Goal: Task Accomplishment & Management: Complete application form

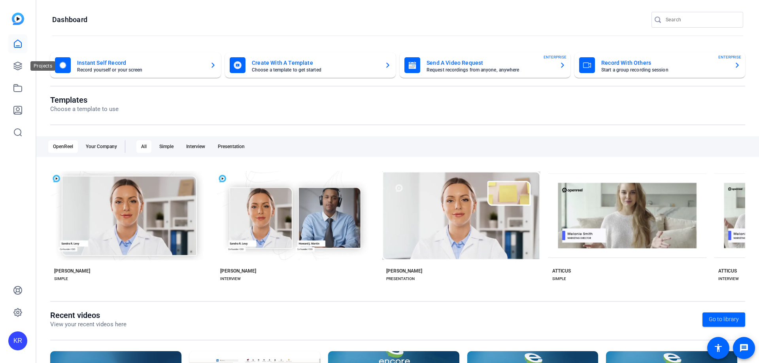
click at [26, 62] on link at bounding box center [17, 66] width 19 height 19
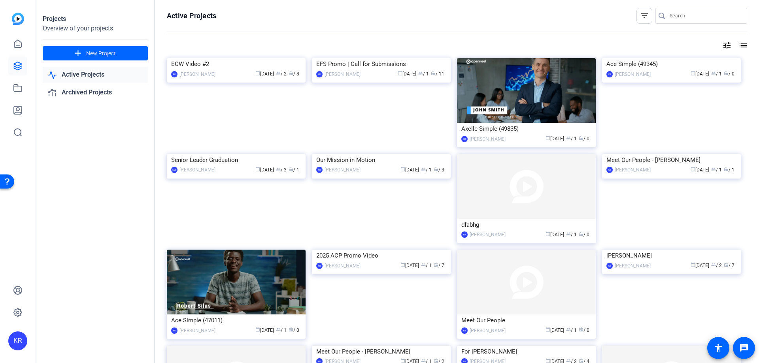
click at [266, 58] on img at bounding box center [236, 58] width 139 height 0
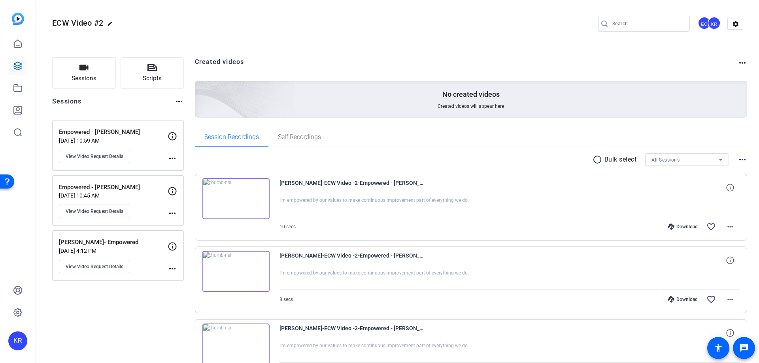
click at [68, 66] on button "Sessions" at bounding box center [84, 73] width 64 height 32
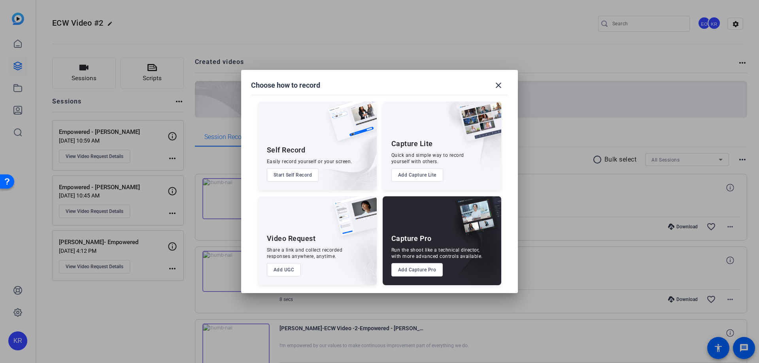
click at [287, 268] on button "Add UGC" at bounding box center [284, 269] width 34 height 13
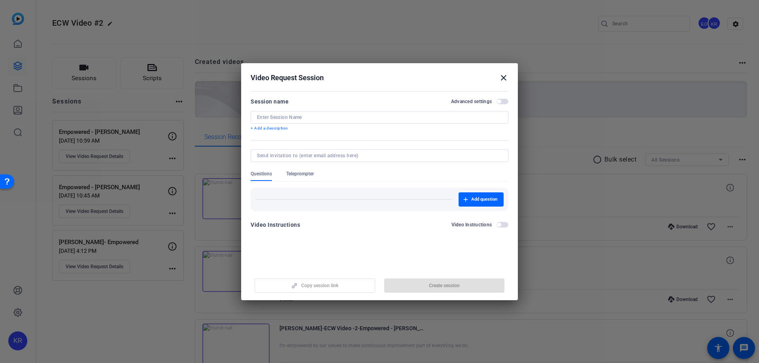
click at [367, 120] on input at bounding box center [379, 117] width 245 height 6
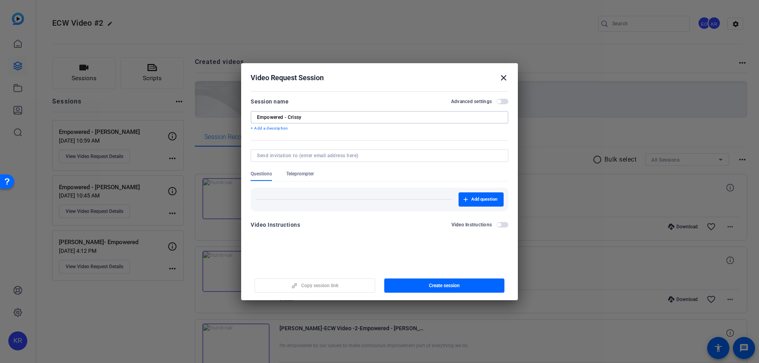
type input "Empowered - Crissy"
click at [376, 222] on div "Video Instructions Video Instructions" at bounding box center [380, 224] width 258 height 9
click at [510, 225] on mat-dialog-content "Session name Advanced settings Empowered - Crissy + Add a description Questions…" at bounding box center [379, 166] width 277 height 154
click at [477, 200] on span "Add question" at bounding box center [484, 200] width 26 height 6
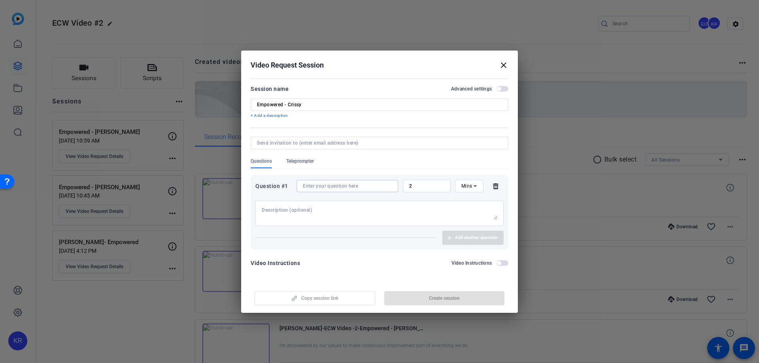
click at [375, 183] on input at bounding box center [347, 186] width 89 height 6
click at [501, 70] on mat-icon "close" at bounding box center [503, 64] width 9 height 9
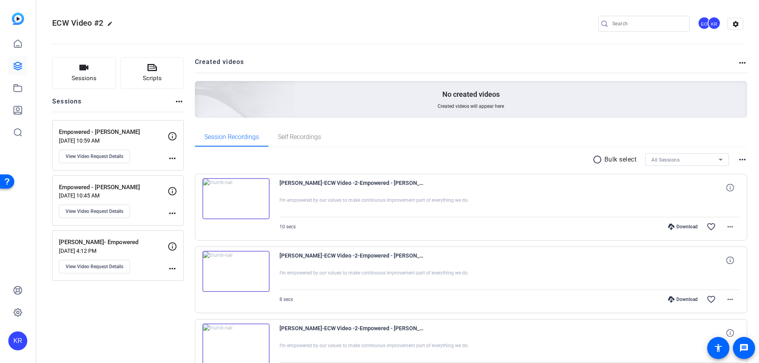
click at [134, 146] on div "Empowered - [PERSON_NAME] [DATE] 10:59 AM View Video Request Details" at bounding box center [113, 146] width 109 height 36
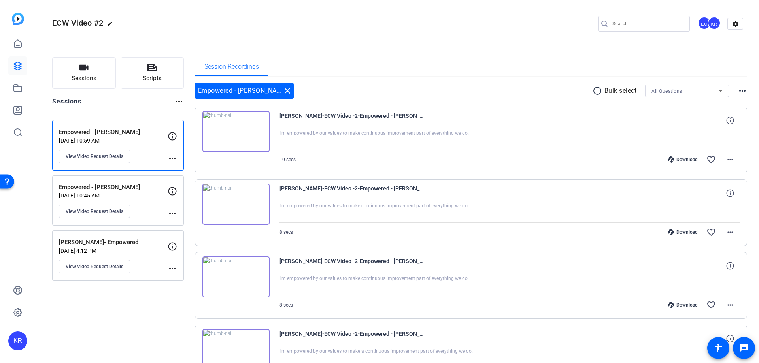
click at [171, 157] on mat-icon "more_horiz" at bounding box center [172, 158] width 9 height 9
click at [144, 149] on div at bounding box center [379, 181] width 759 height 363
click at [174, 140] on icon at bounding box center [172, 136] width 9 height 9
click at [173, 135] on icon at bounding box center [172, 136] width 9 height 9
click at [105, 153] on span "View Video Request Details" at bounding box center [95, 156] width 58 height 6
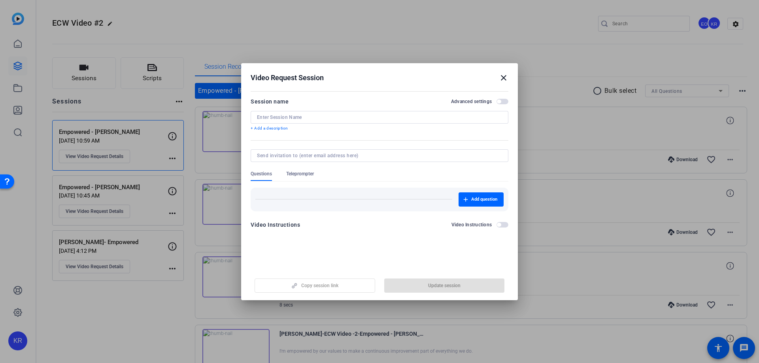
type input "Empowered - [PERSON_NAME]"
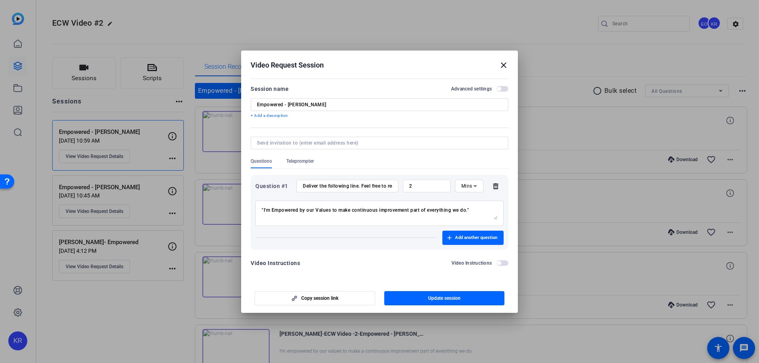
click at [332, 186] on input "Deliver the following line. Feel free to record multiple takes or variations—th…" at bounding box center [347, 186] width 89 height 6
click at [505, 65] on mat-icon "close" at bounding box center [503, 64] width 9 height 9
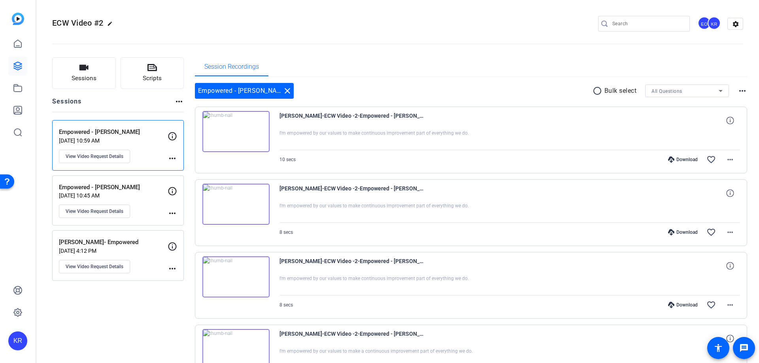
click at [100, 81] on button "Sessions" at bounding box center [84, 73] width 64 height 32
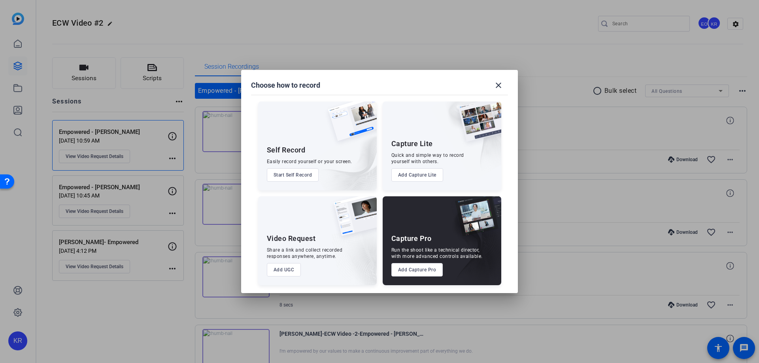
click at [294, 266] on button "Add UGC" at bounding box center [284, 269] width 34 height 13
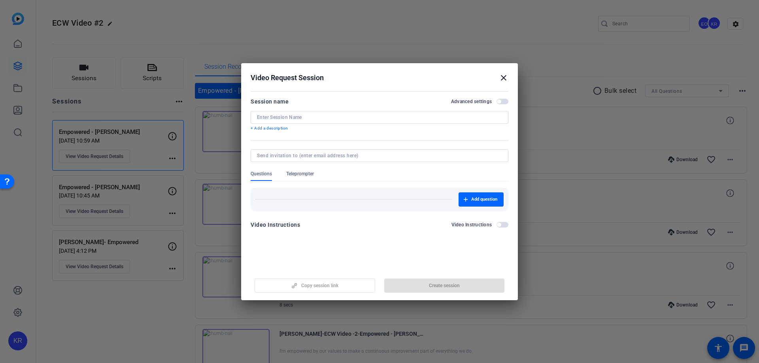
click at [370, 115] on input at bounding box center [379, 117] width 245 height 6
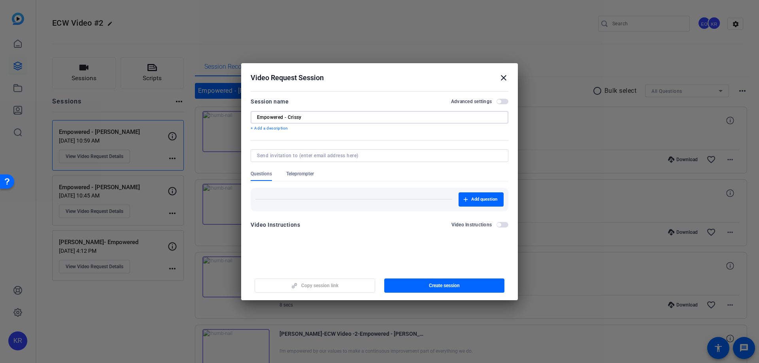
type input "Empowered - Crissy"
click at [461, 199] on span "button" at bounding box center [481, 199] width 45 height 19
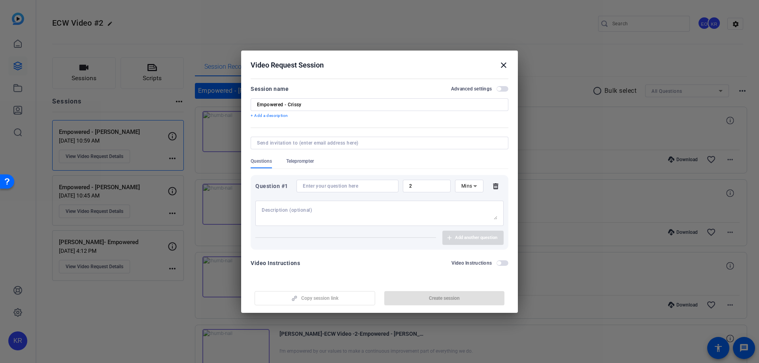
click at [348, 185] on input at bounding box center [347, 186] width 89 height 6
paste input "Deliver the following line. Feel free to record multiple takes or variations—th…"
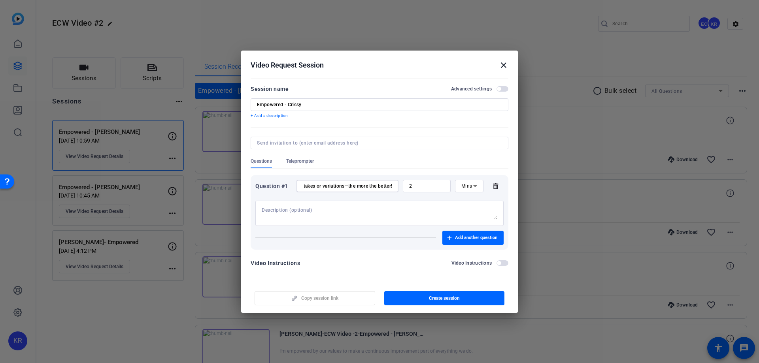
type input "Deliver the following line. Feel free to record multiple takes or variations—th…"
click at [350, 205] on div at bounding box center [380, 213] width 236 height 25
click at [310, 211] on textarea at bounding box center [380, 213] width 236 height 13
paste textarea "I'm Empowered by our Values to train our call center teams and leaders with the…"
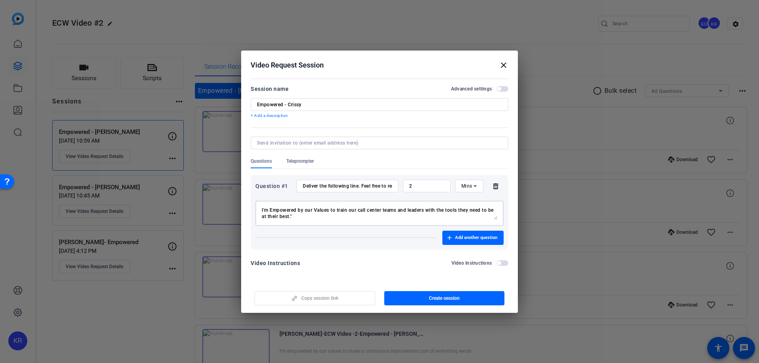
click at [262, 211] on textarea "I'm Empowered by our Values to train our call center teams and leaders with the…" at bounding box center [380, 213] width 236 height 13
type textarea ""I'm Empowered by our Values to train our call center teams and leaders with th…"
click at [336, 295] on div "Copy session link Create session" at bounding box center [380, 295] width 258 height 20
click at [408, 290] on span "button" at bounding box center [444, 298] width 121 height 19
click at [406, 135] on form "Session name Advanced settings Empowered - Crissy + Add a description Questions…" at bounding box center [380, 178] width 258 height 189
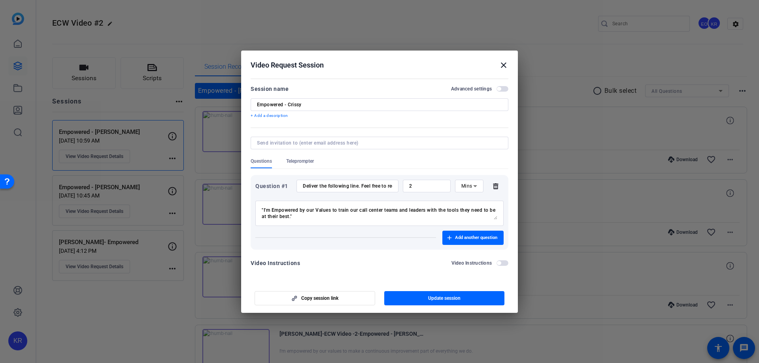
click at [350, 304] on span "button" at bounding box center [315, 298] width 120 height 19
click at [347, 219] on textarea ""I'm Empowered by our Values to train our call center teams and leaders with th…" at bounding box center [380, 213] width 236 height 13
drag, startPoint x: 323, startPoint y: 219, endPoint x: 256, endPoint y: 208, distance: 67.8
click at [256, 208] on div ""I'm Empowered by our Values to train our call center teams and leaders with th…" at bounding box center [379, 213] width 248 height 25
click at [295, 265] on div "Video Instructions" at bounding box center [275, 263] width 49 height 9
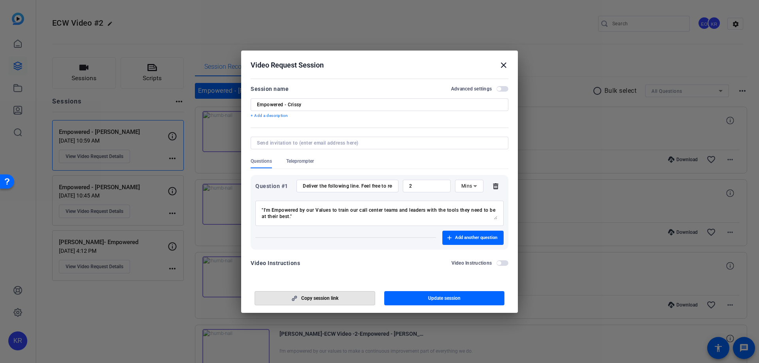
click at [338, 297] on span "Copy session link" at bounding box center [319, 298] width 37 height 6
click at [443, 300] on span "Update session" at bounding box center [444, 298] width 32 height 6
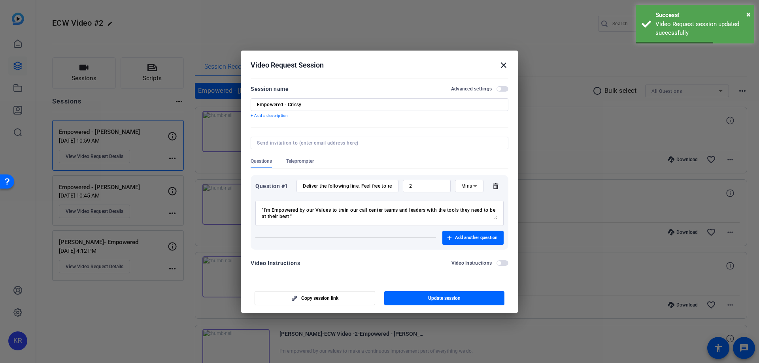
click at [504, 63] on mat-icon "close" at bounding box center [503, 64] width 9 height 9
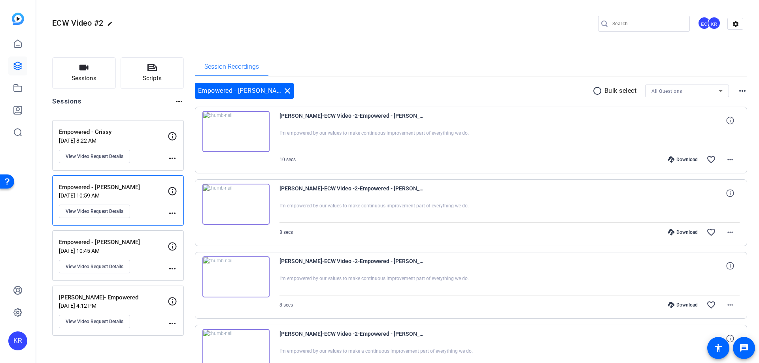
click at [145, 242] on p "Empowered - [PERSON_NAME]" at bounding box center [113, 242] width 109 height 9
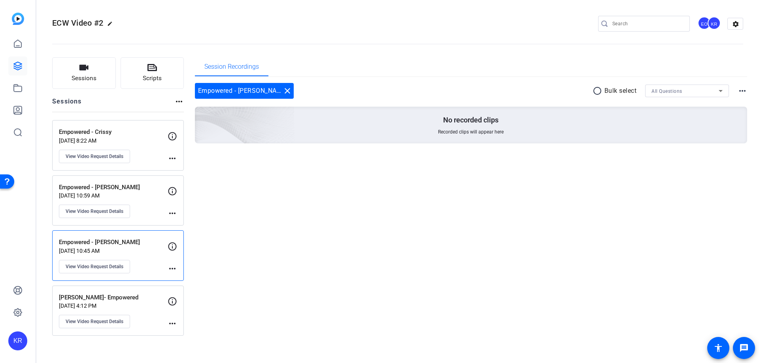
click at [123, 299] on p "[PERSON_NAME]- Empowered" at bounding box center [113, 297] width 109 height 9
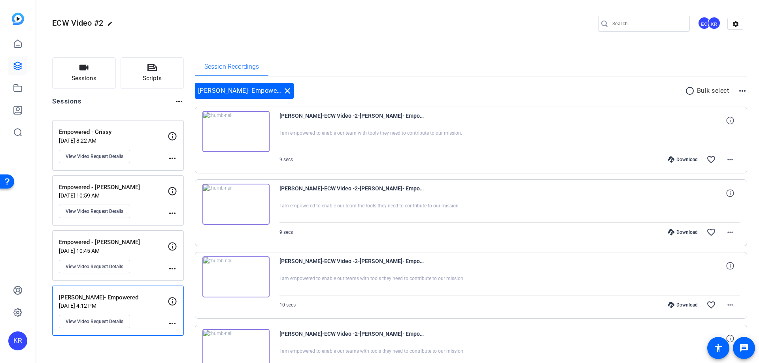
click at [131, 239] on p "Empowered - [PERSON_NAME]" at bounding box center [113, 242] width 109 height 9
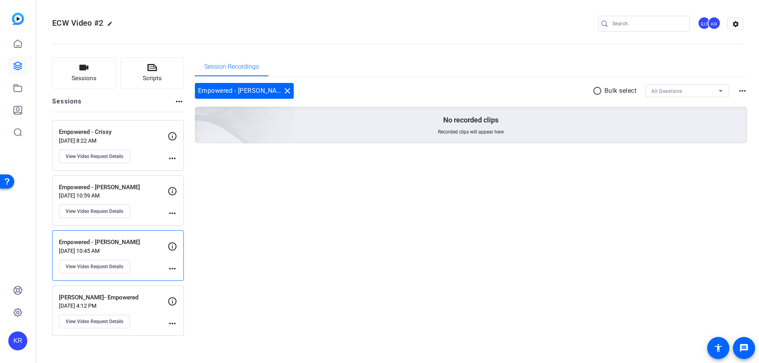
click at [132, 193] on p "[DATE] 10:59 AM" at bounding box center [113, 196] width 109 height 6
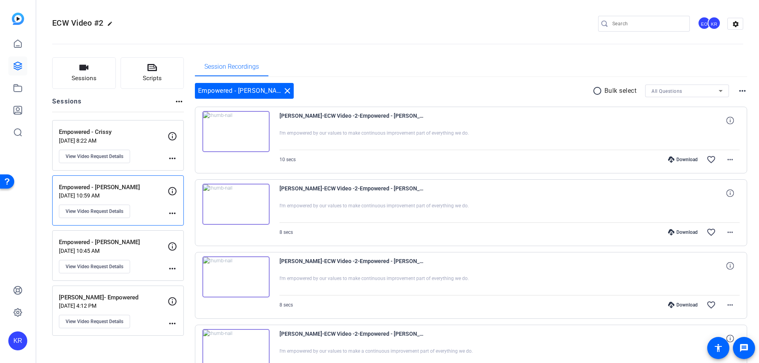
click at [145, 138] on p "[DATE] 8:22 AM" at bounding box center [113, 141] width 109 height 6
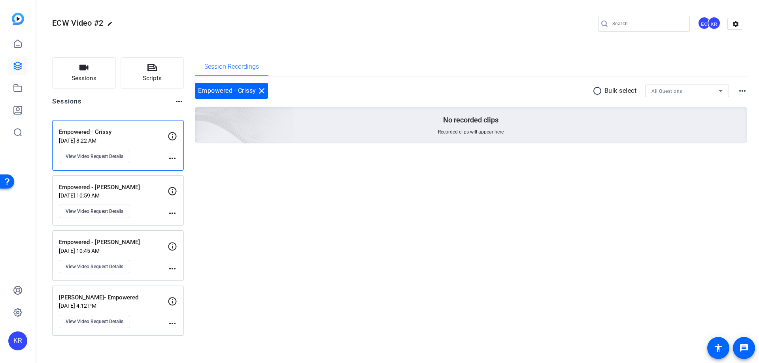
click at [462, 227] on div "Session Recordings Empowered - [PERSON_NAME] close radio_button_unchecked Bulk …" at bounding box center [471, 196] width 553 height 279
